Goal: Find specific page/section: Find specific page/section

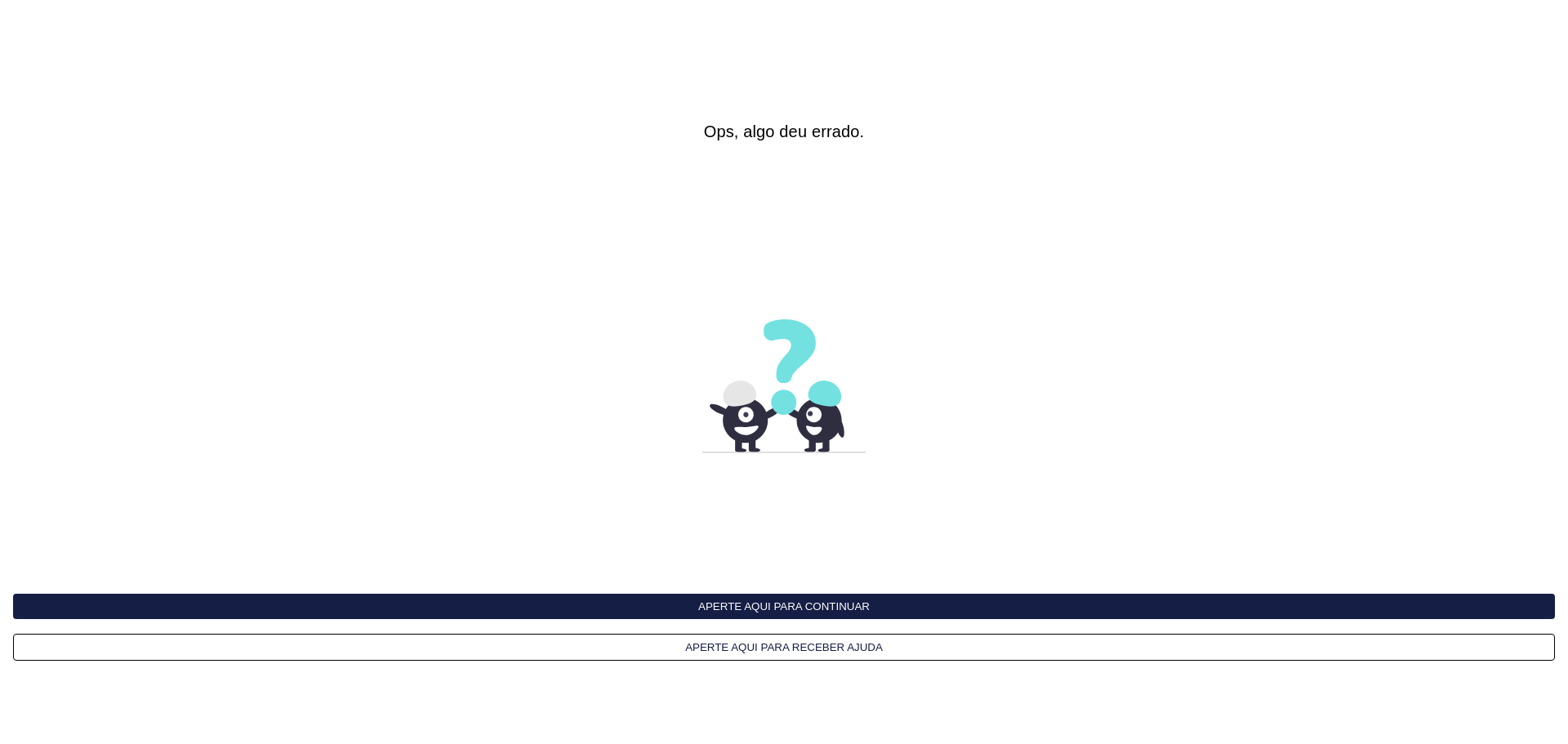
click at [831, 601] on button "Aperte aqui para continuar" at bounding box center [784, 606] width 1542 height 26
click at [784, 601] on button "Aperte aqui para continuar" at bounding box center [784, 606] width 1542 height 26
